Goal: Information Seeking & Learning: Learn about a topic

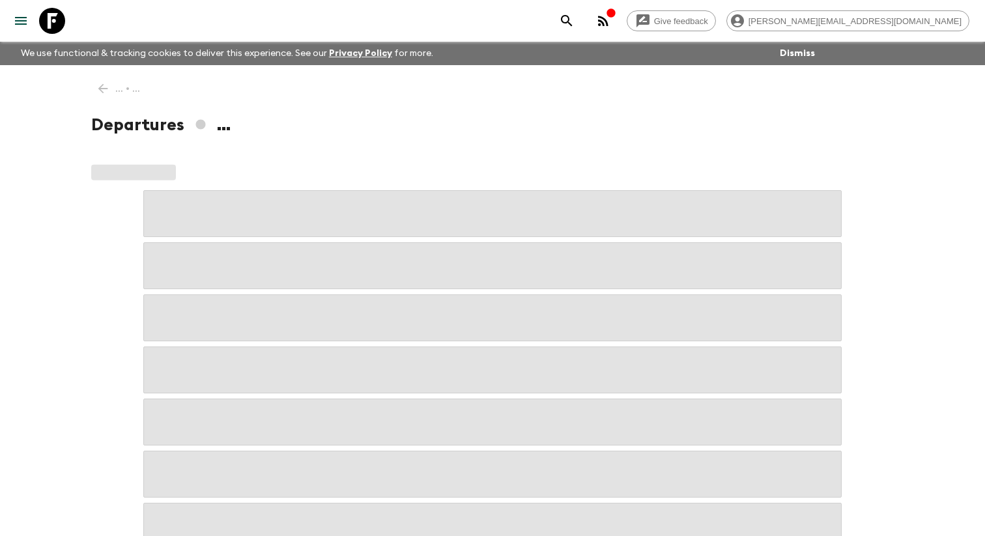
click at [27, 21] on icon "menu" at bounding box center [21, 21] width 12 height 8
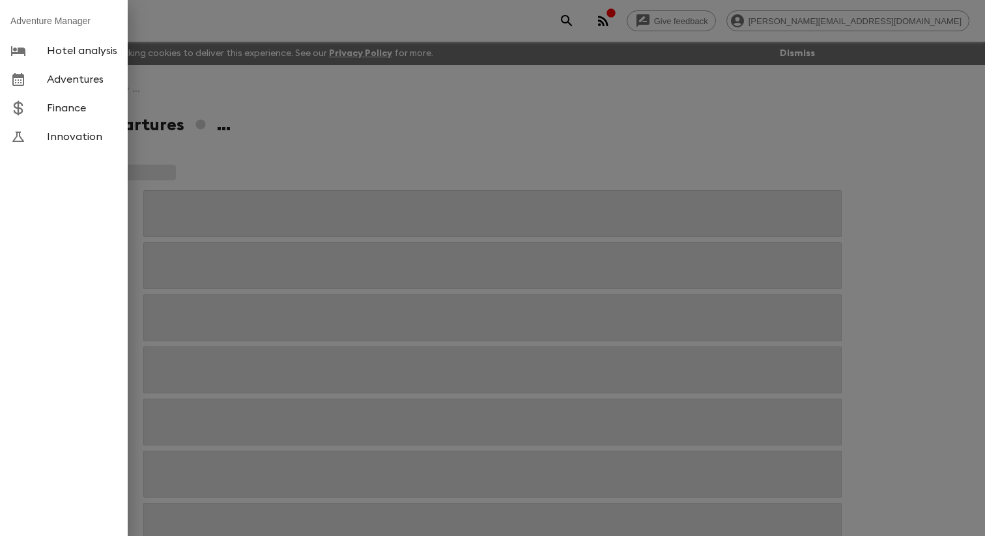
click at [81, 78] on span "Adventures" at bounding box center [82, 79] width 70 height 13
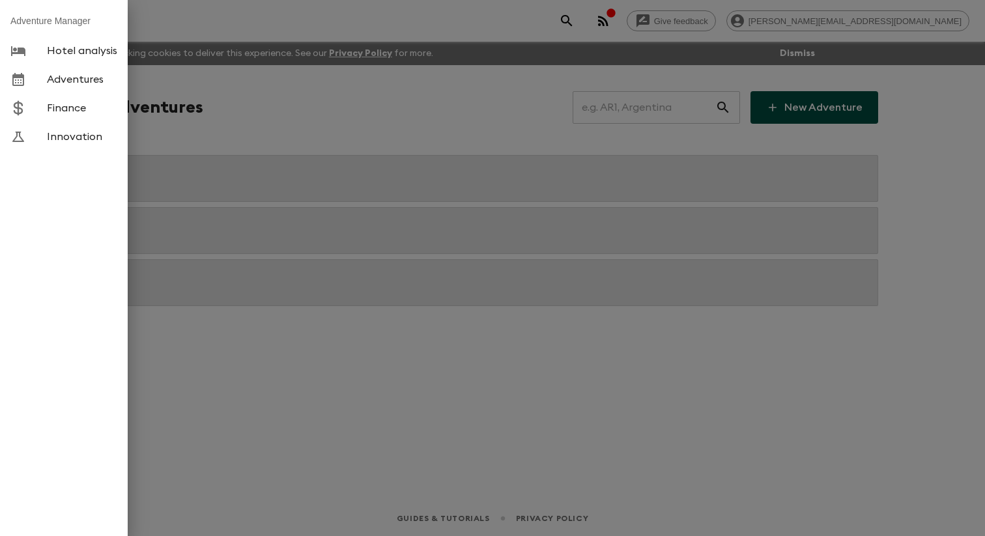
click at [255, 111] on div at bounding box center [492, 268] width 985 height 536
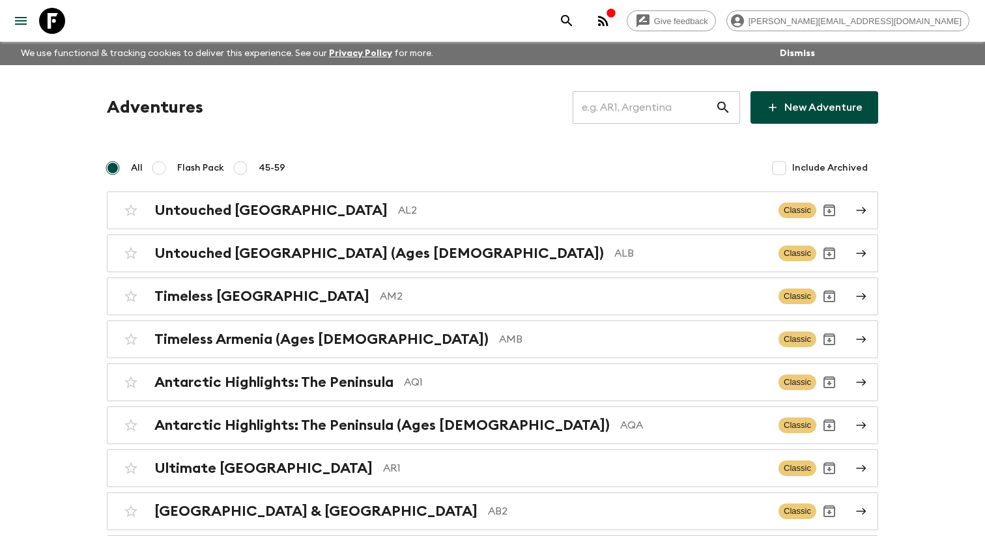
click at [255, 111] on div "Adventures ​ New Adventure" at bounding box center [493, 107] width 772 height 33
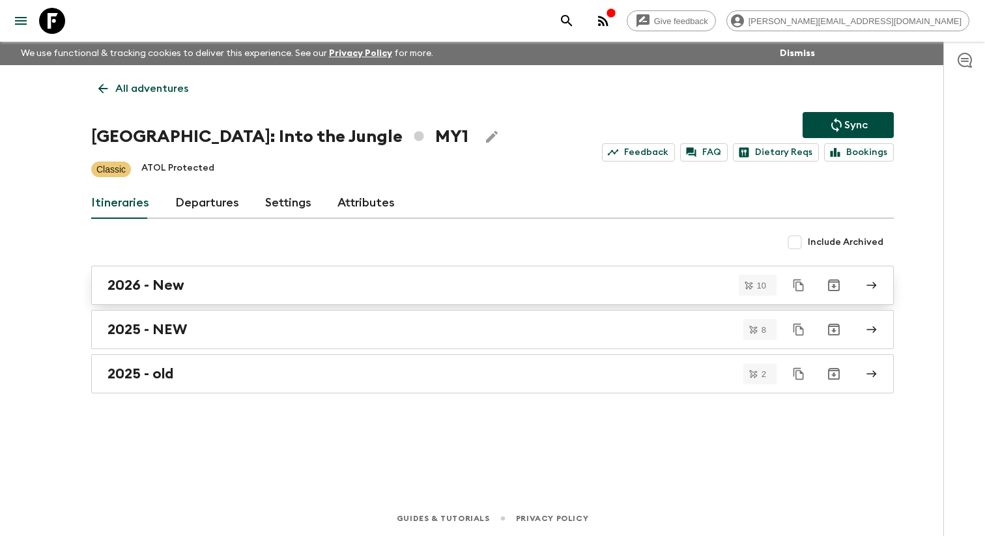
click at [153, 302] on link "2026 - New" at bounding box center [492, 285] width 803 height 39
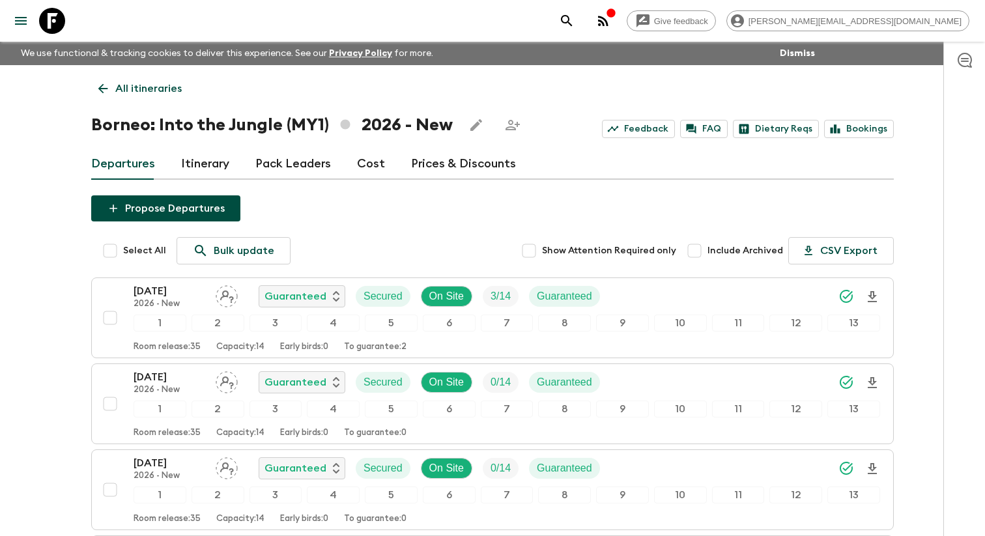
click at [192, 169] on link "Itinerary" at bounding box center [205, 164] width 48 height 31
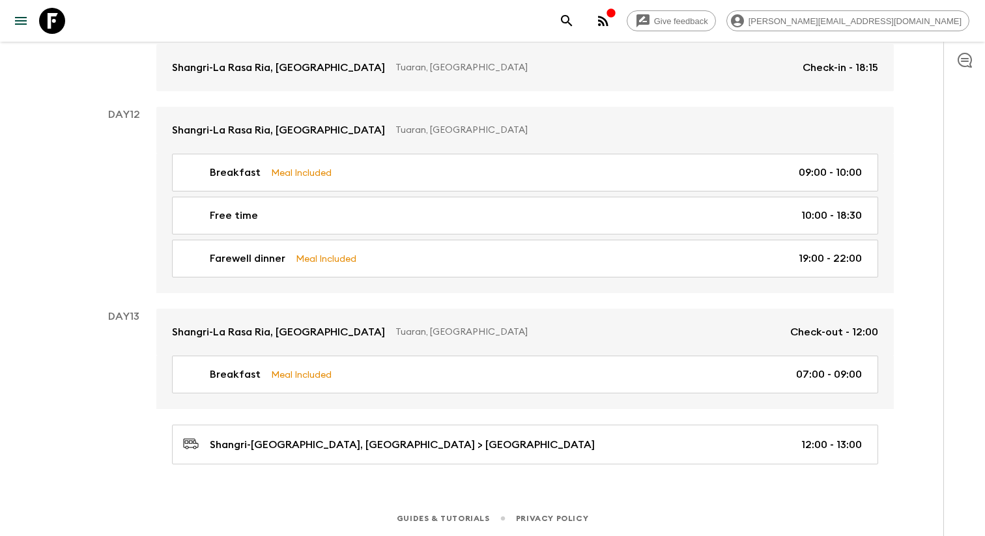
scroll to position [4666, 0]
